Goal: Navigation & Orientation: Find specific page/section

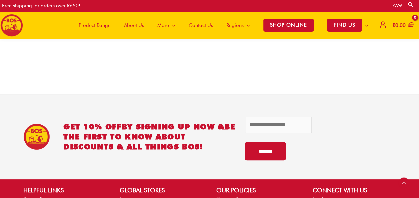
scroll to position [1465, 0]
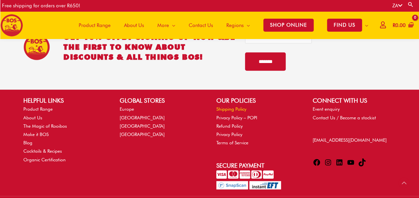
click at [221, 108] on link "Shipping Policy" at bounding box center [232, 108] width 30 height 5
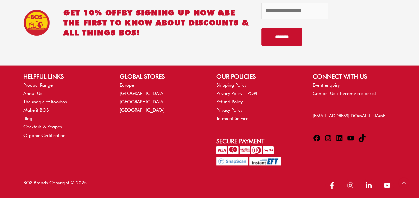
scroll to position [274, 0]
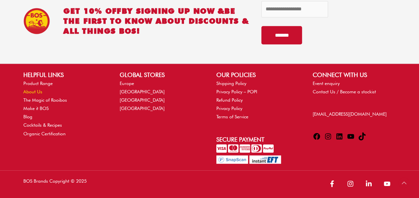
click at [35, 91] on link "About Us" at bounding box center [32, 91] width 19 height 5
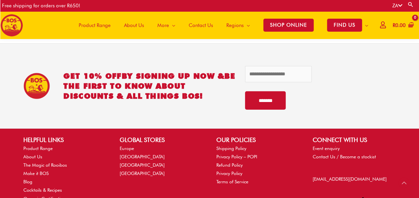
scroll to position [1061, 0]
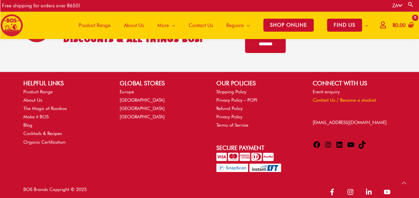
click at [323, 97] on link "Contact Us / Become a stockist" at bounding box center [344, 99] width 63 height 5
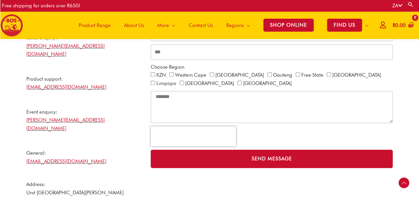
scroll to position [130, 0]
